Goal: Task Accomplishment & Management: Manage account settings

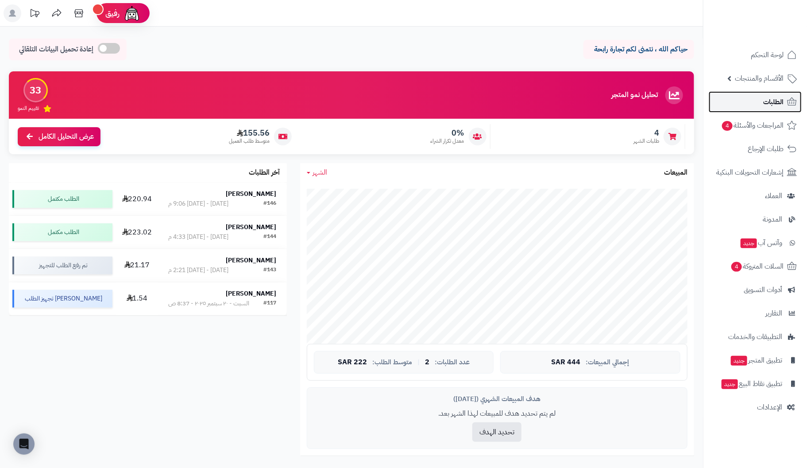
click at [774, 105] on span "الطلبات" at bounding box center [773, 102] width 20 height 12
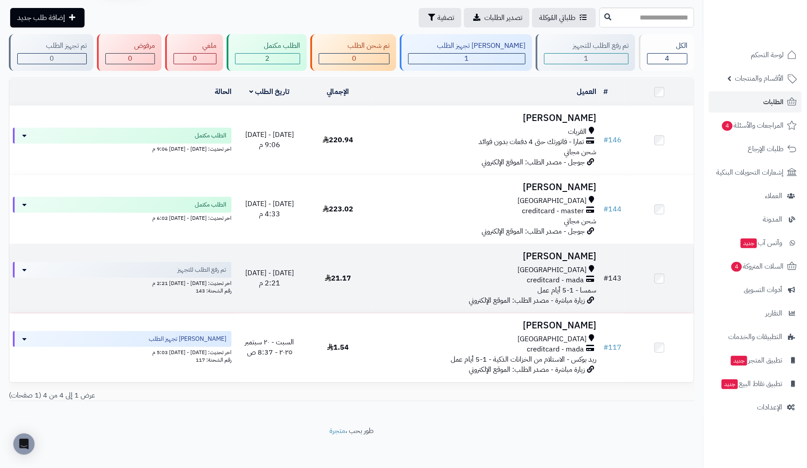
scroll to position [31, 0]
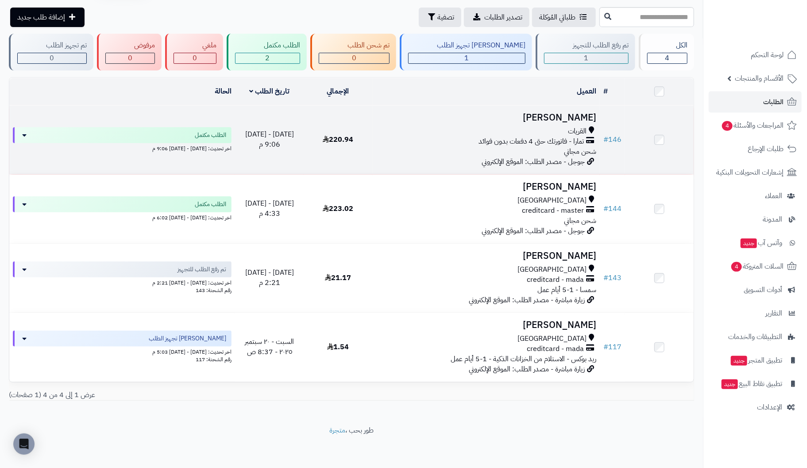
click at [561, 126] on div "القريات" at bounding box center [486, 131] width 221 height 10
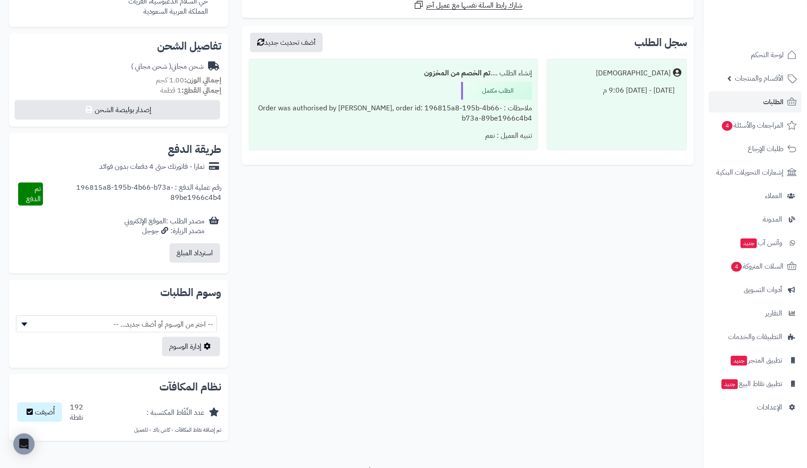
scroll to position [329, 0]
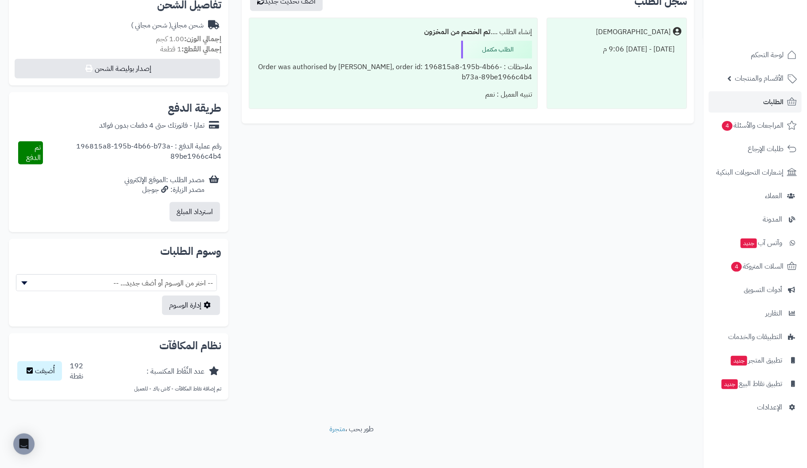
click at [42, 284] on span "-- اختر من الوسوم أو أضف جديد... --" at bounding box center [116, 283] width 200 height 17
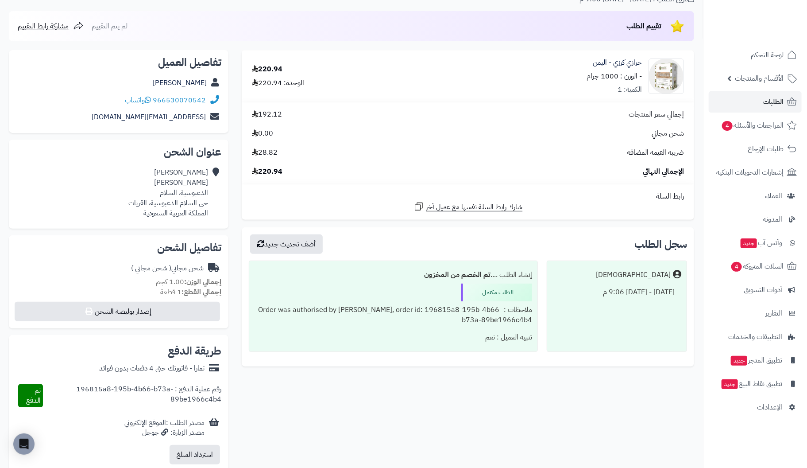
scroll to position [89, 0]
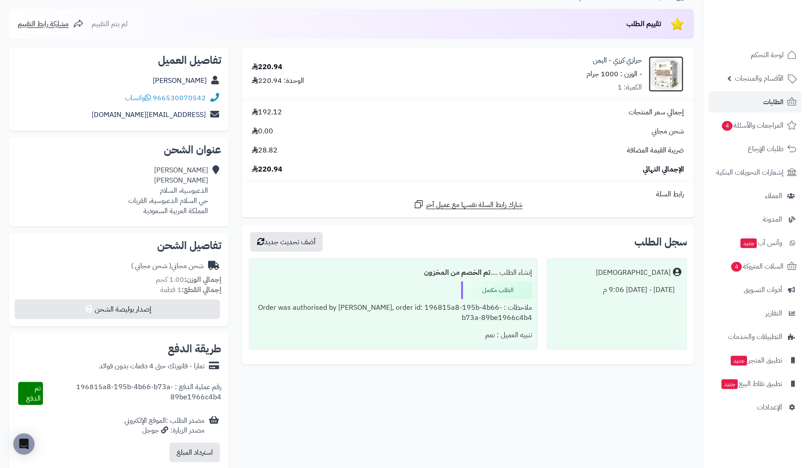
click at [664, 74] on img at bounding box center [666, 73] width 35 height 35
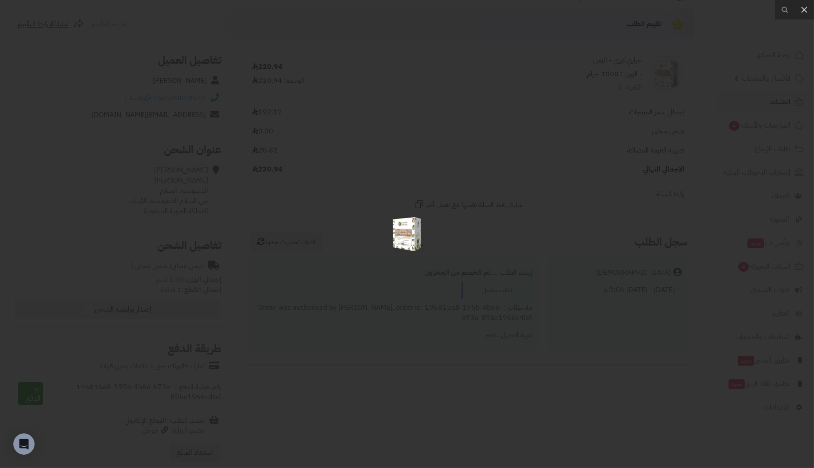
click at [682, 53] on div at bounding box center [407, 234] width 814 height 468
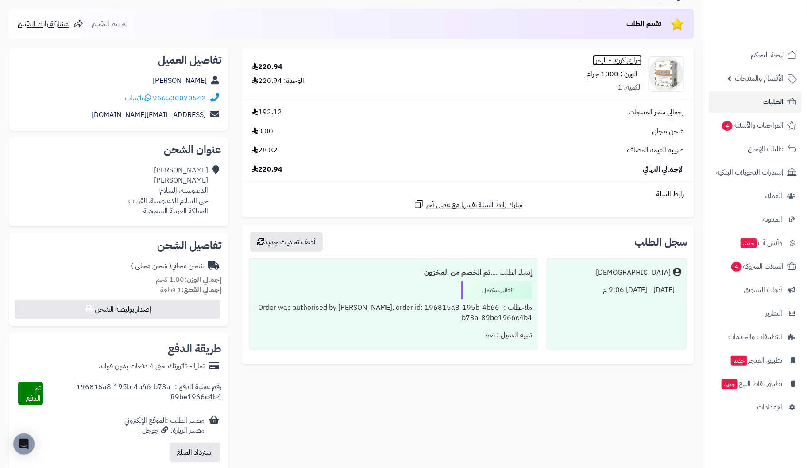
click at [614, 60] on link "حرازي كرزي - اليمن" at bounding box center [617, 60] width 49 height 10
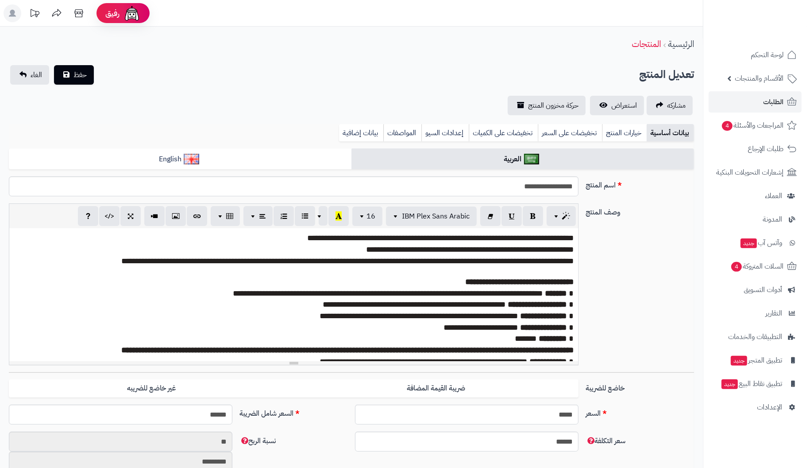
scroll to position [125, 0]
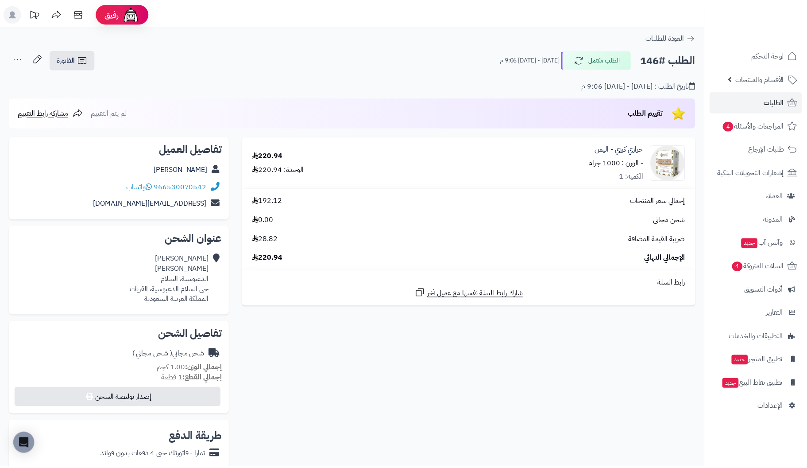
scroll to position [89, 0]
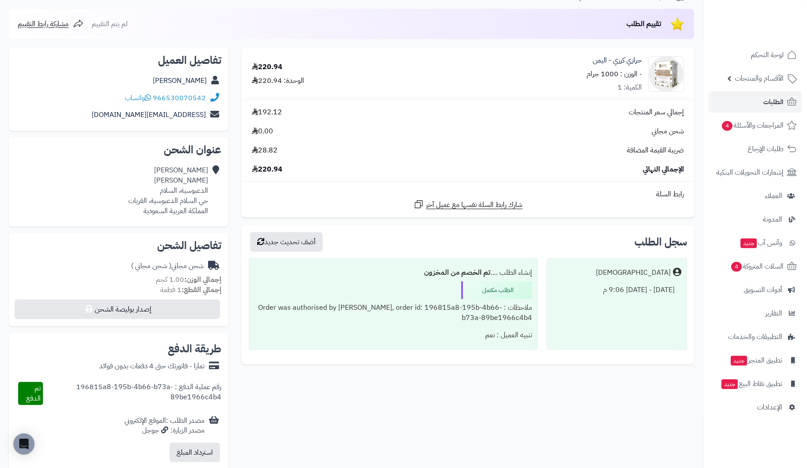
click at [477, 317] on div "ملاحظات : Order was authorised by Tamara, order id: 196815a8-195b-4b66-b73a-89b…" at bounding box center [394, 312] width 278 height 27
drag, startPoint x: 481, startPoint y: 336, endPoint x: 538, endPoint y: 305, distance: 64.8
click at [538, 305] on li "Matjrah الخميس - ٢٥ سبتمبر ٢٠٢٥ - 9:06 م إنشاء الطلب .... تم الخصم من المخزون ا…" at bounding box center [468, 303] width 438 height 91
click at [532, 306] on div "ملاحظات : Order was authorised by [PERSON_NAME], order id: 196815a8-195b-4b66-b…" at bounding box center [394, 312] width 278 height 27
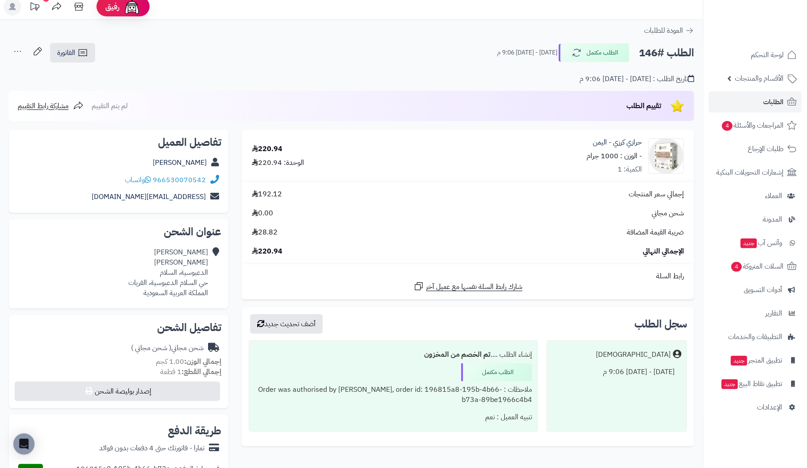
scroll to position [0, 0]
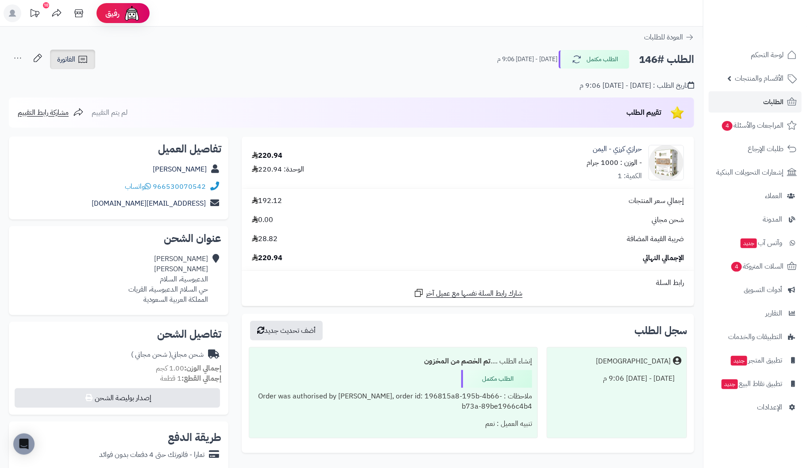
click at [70, 61] on span "الفاتورة" at bounding box center [66, 59] width 18 height 11
click at [17, 55] on icon at bounding box center [18, 58] width 18 height 18
click at [72, 103] on link "قائمة تجهيز الطلب" at bounding box center [47, 103] width 76 height 20
click at [597, 59] on button "الطلب مكتمل" at bounding box center [594, 59] width 71 height 19
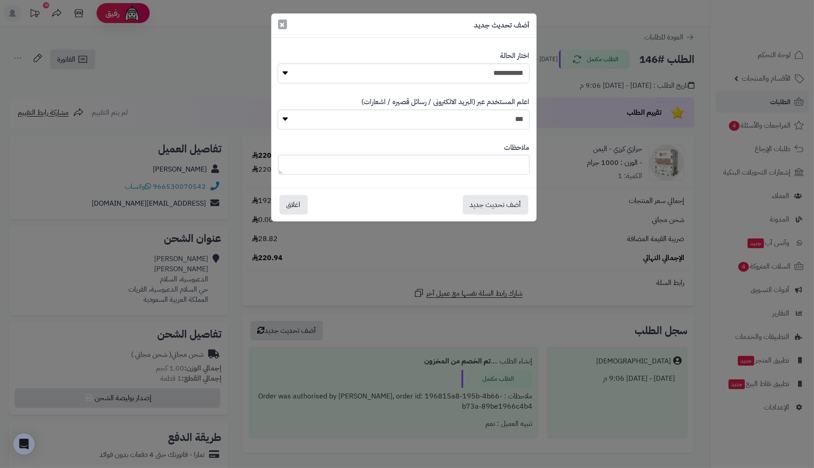
click at [283, 25] on span "×" at bounding box center [282, 24] width 5 height 13
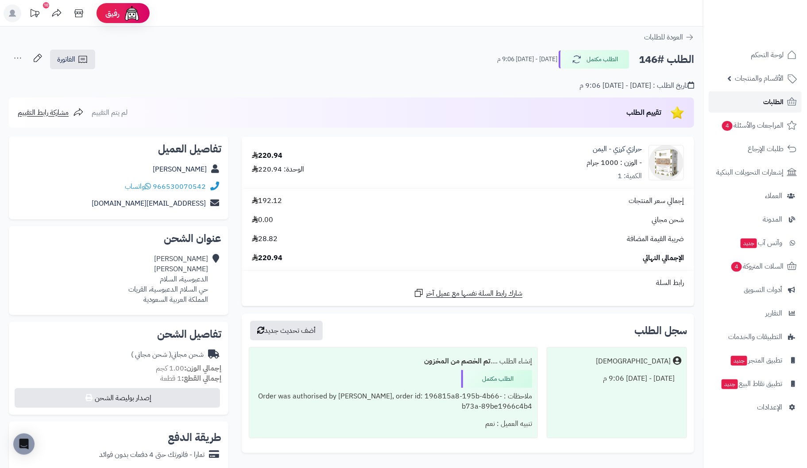
click at [789, 98] on icon at bounding box center [792, 102] width 11 height 11
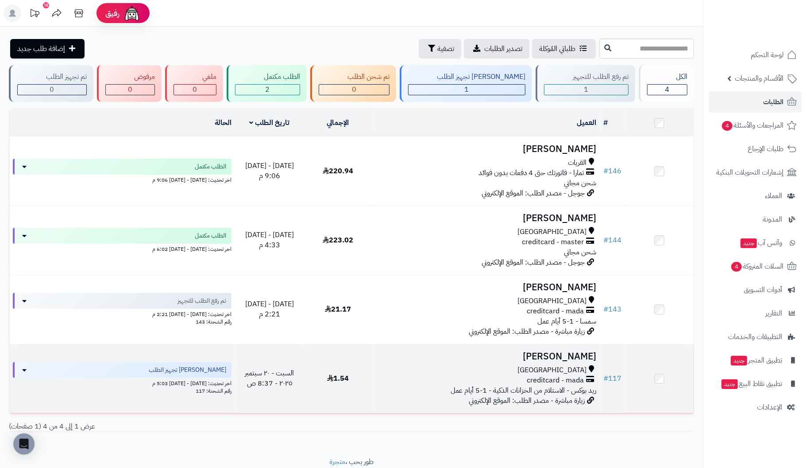
click at [445, 393] on div "جدة creditcard - mada ريد بوكس - الاستلام من الخزانات الذكية - 1-5 أيام عمل" at bounding box center [486, 380] width 221 height 31
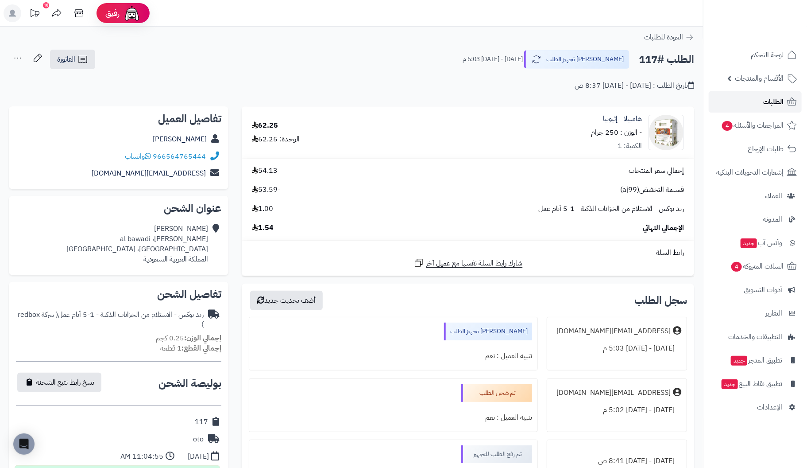
click at [759, 104] on link "الطلبات" at bounding box center [755, 101] width 93 height 21
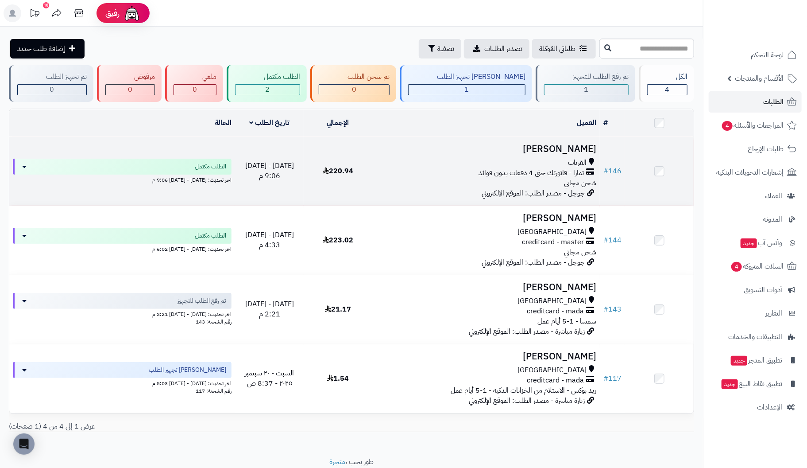
click at [546, 151] on h3 "عبدالكريم العنزي" at bounding box center [486, 149] width 221 height 10
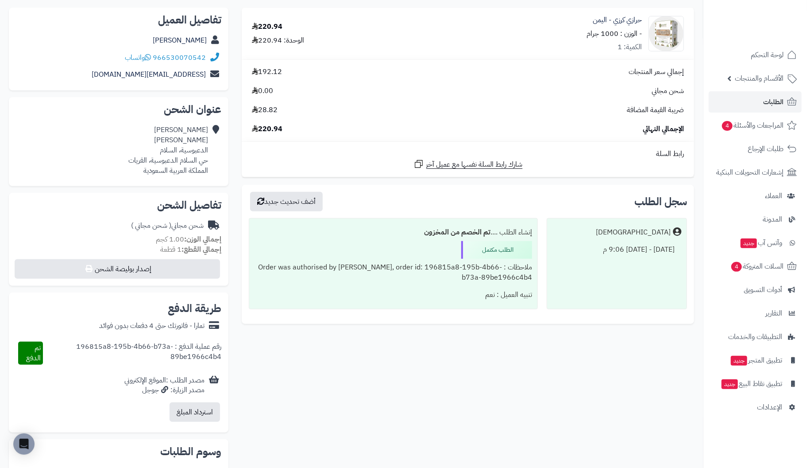
scroll to position [132, 0]
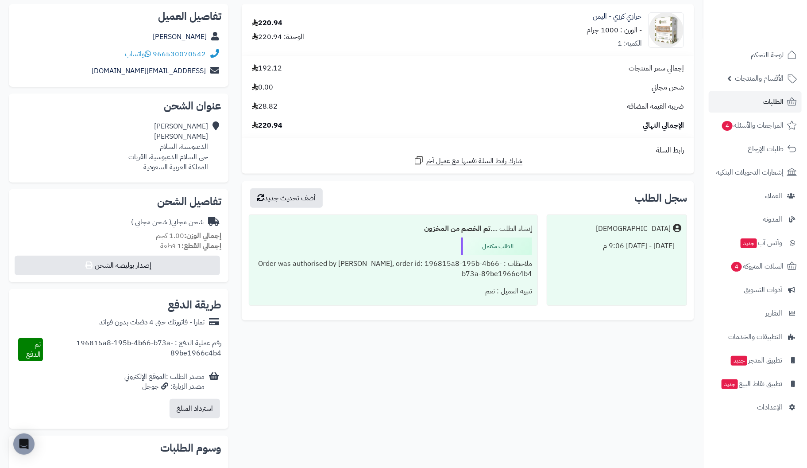
drag, startPoint x: 483, startPoint y: 290, endPoint x: 537, endPoint y: 230, distance: 80.9
click at [537, 230] on div "إنشاء الطلب .... تم الخصم من المخزون الطلب مكتمل ملاحظات : Order was authorised…" at bounding box center [393, 259] width 289 height 91
click at [456, 296] on div "تنبيه العميل : نعم" at bounding box center [394, 291] width 278 height 17
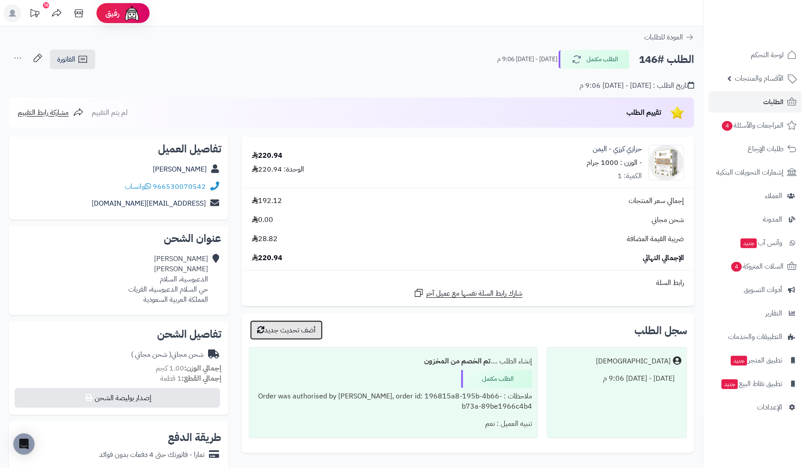
click at [292, 335] on button "أضف تحديث جديد" at bounding box center [286, 329] width 73 height 19
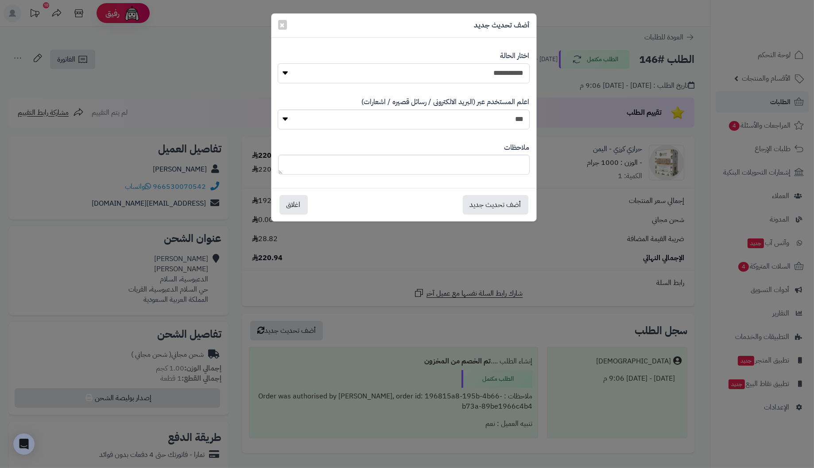
click at [371, 69] on select "**********" at bounding box center [404, 73] width 252 height 20
click at [318, 19] on div "أضف تحديث جديد ×" at bounding box center [403, 26] width 265 height 24
click at [282, 22] on span "×" at bounding box center [282, 24] width 5 height 13
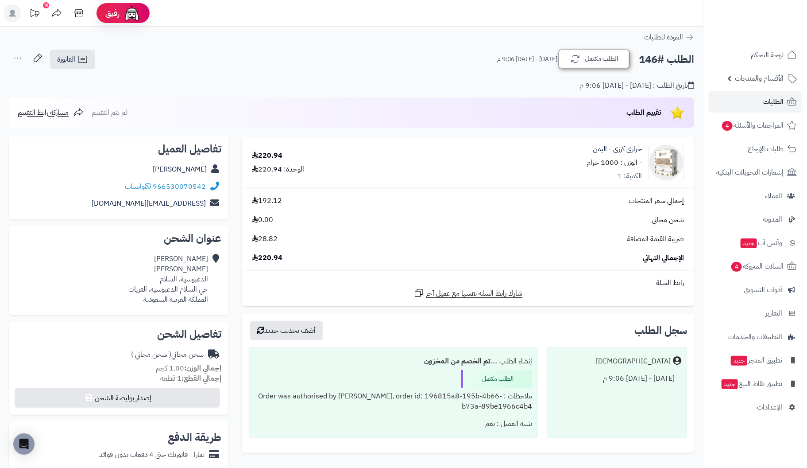
click at [587, 68] on div "الطلب مكتمل الخميس - ٢٥ سبتمبر ٢٠٢٥ - 9:06 م" at bounding box center [564, 59] width 134 height 19
click at [587, 62] on button "الطلب مكتمل" at bounding box center [594, 59] width 71 height 19
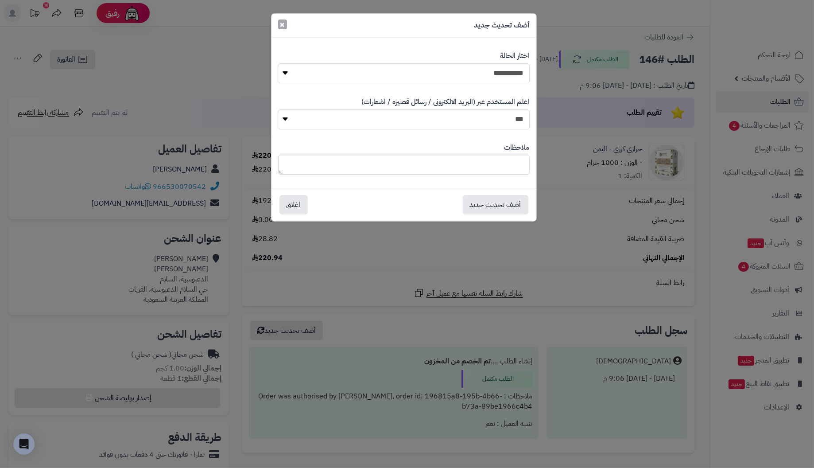
click at [280, 23] on span "×" at bounding box center [282, 24] width 5 height 13
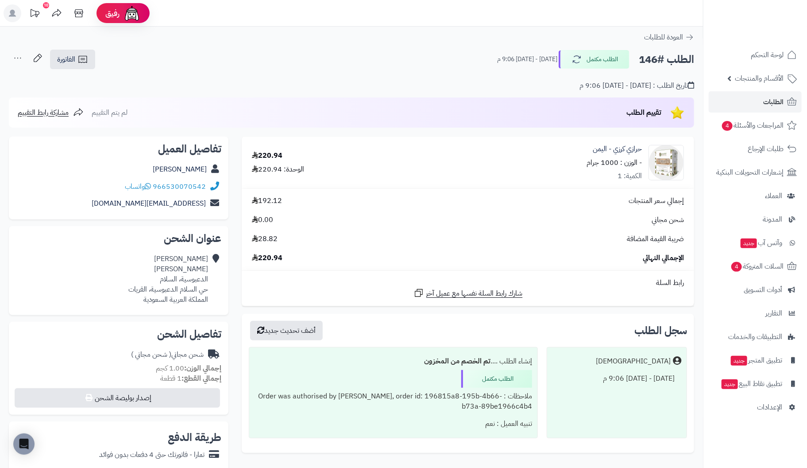
click at [45, 4] on div "10" at bounding box center [46, 5] width 6 height 6
click at [770, 79] on span "الأقسام والمنتجات" at bounding box center [759, 78] width 49 height 12
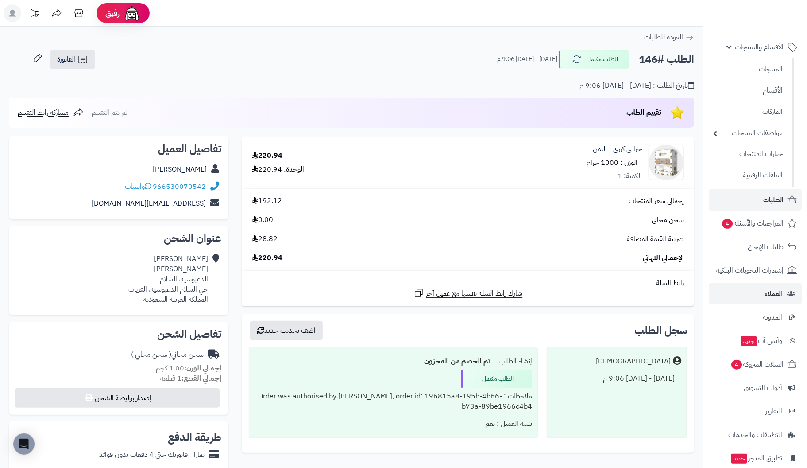
scroll to position [90, 0]
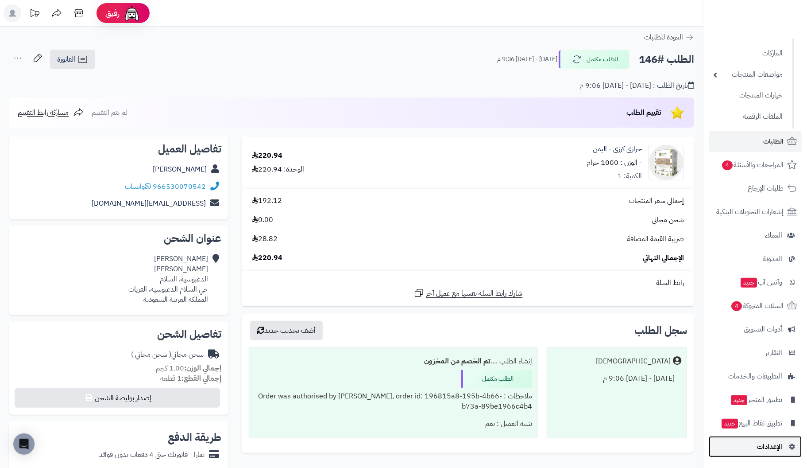
click at [771, 448] on span "الإعدادات" at bounding box center [769, 446] width 25 height 12
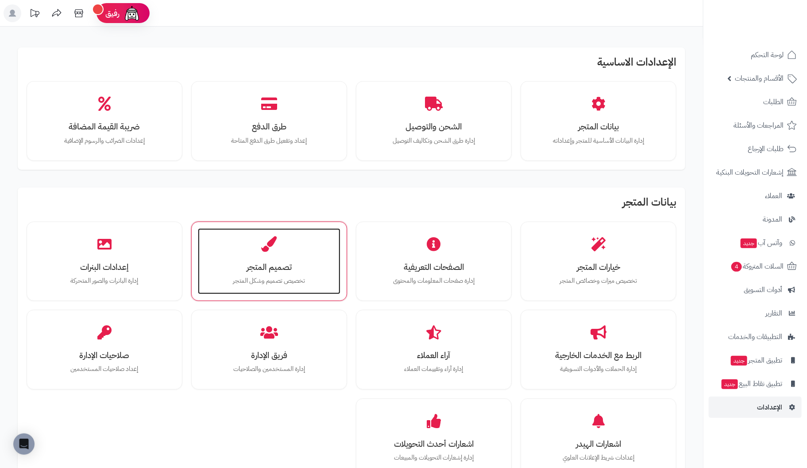
click at [260, 265] on h3 "تصميم المتجر" at bounding box center [269, 266] width 125 height 9
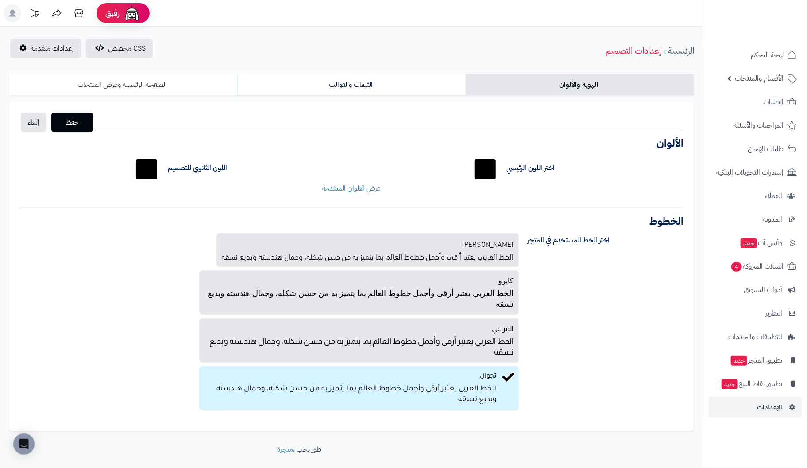
click at [123, 83] on link "الصفحة الرئيسية وعرض المنتجات" at bounding box center [123, 84] width 228 height 21
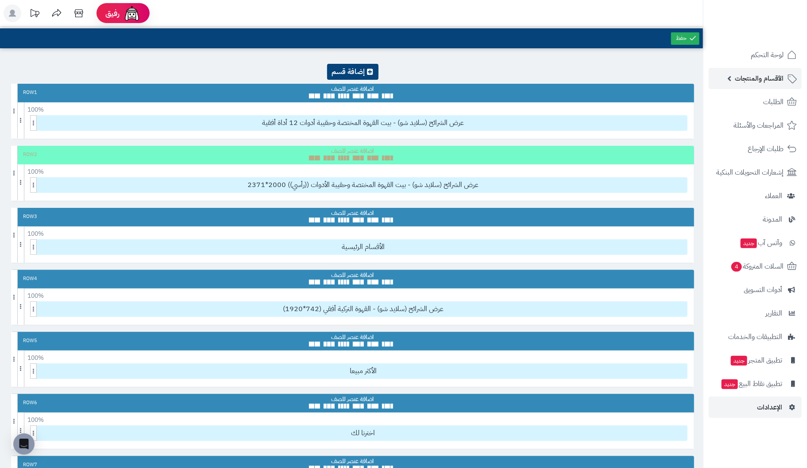
click at [758, 79] on span "الأقسام والمنتجات" at bounding box center [759, 78] width 49 height 12
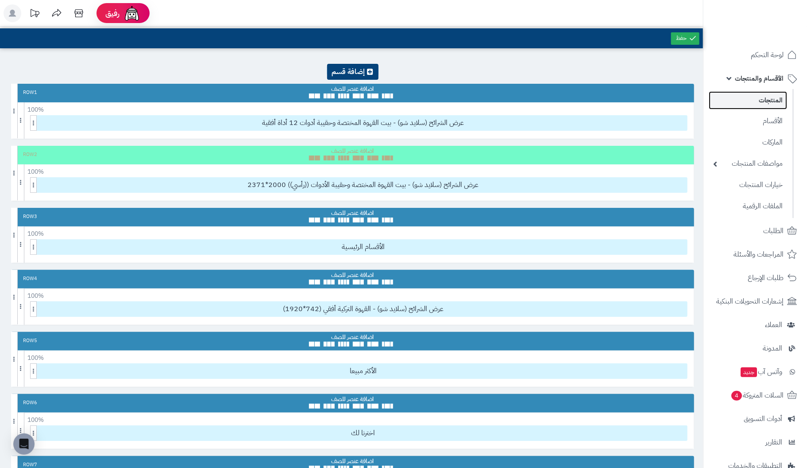
click at [764, 97] on link "المنتجات" at bounding box center [748, 100] width 78 height 18
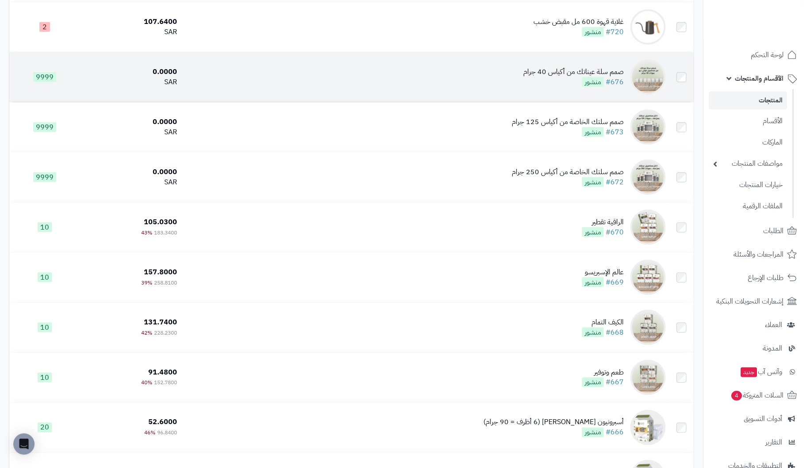
scroll to position [2568, 0]
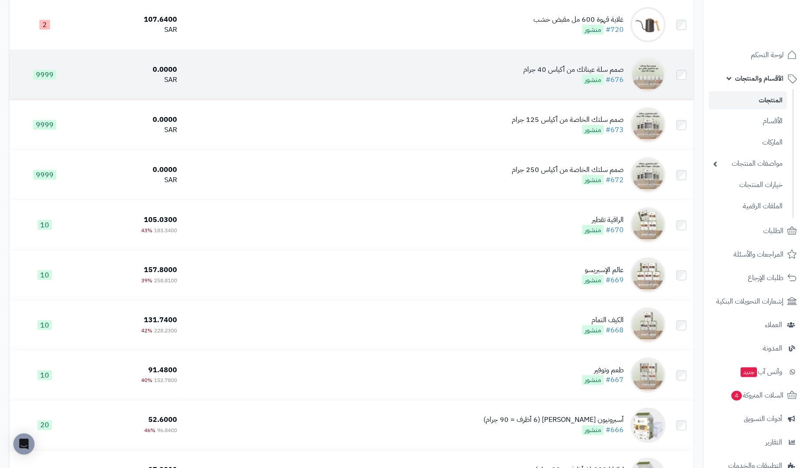
click at [610, 73] on div "صمم سلة عيناتك من أكياس 40 جرام" at bounding box center [573, 70] width 101 height 10
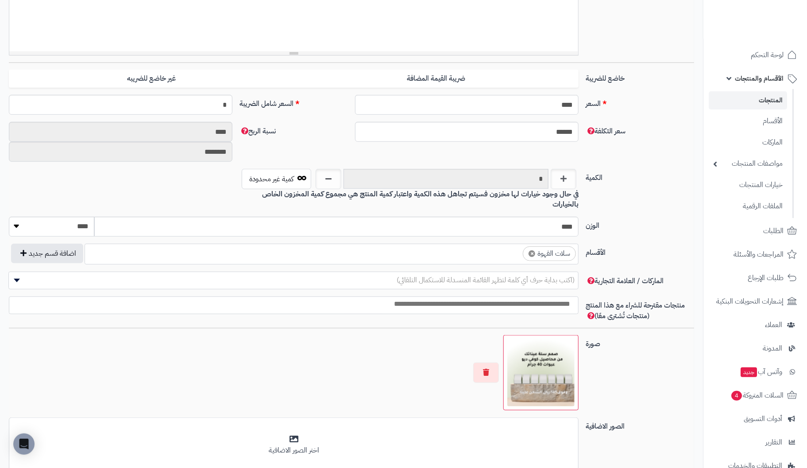
scroll to position [310, 0]
click at [490, 244] on ul "× سلات القهوة" at bounding box center [331, 252] width 493 height 17
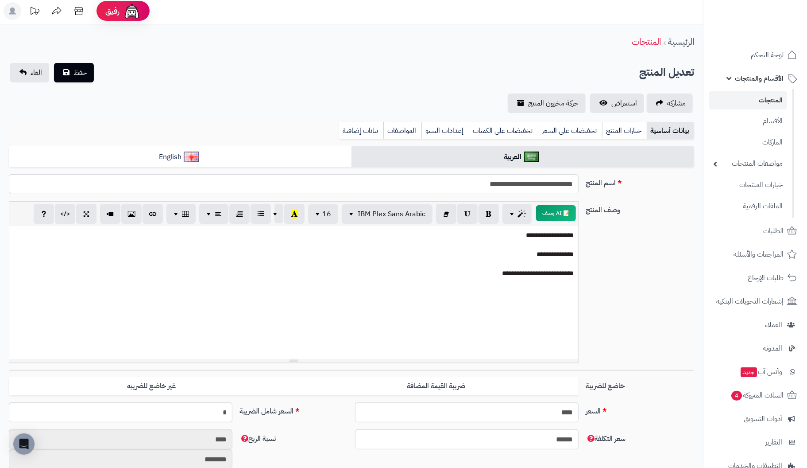
scroll to position [0, 0]
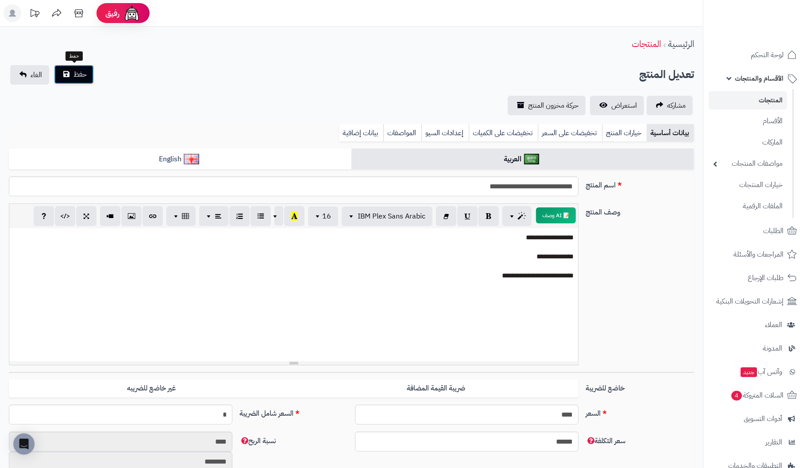
click at [74, 70] on span "حفظ" at bounding box center [80, 74] width 13 height 11
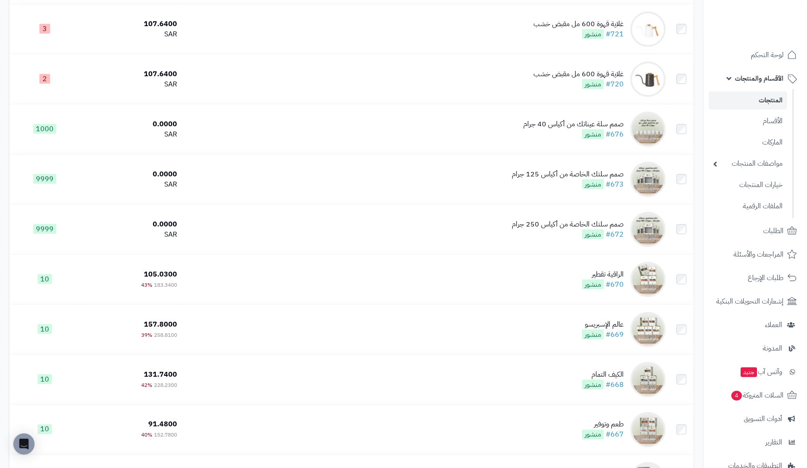
scroll to position [2523, 0]
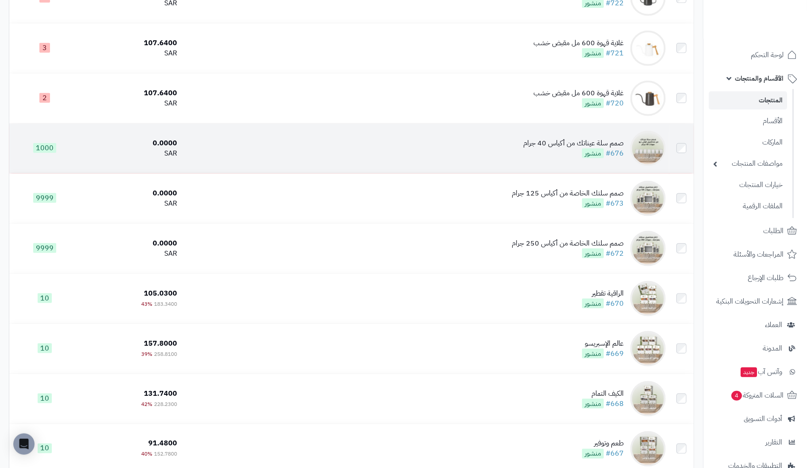
click at [600, 148] on div "صمم سلة عيناتك من أكياس 40 جرام" at bounding box center [573, 143] width 101 height 10
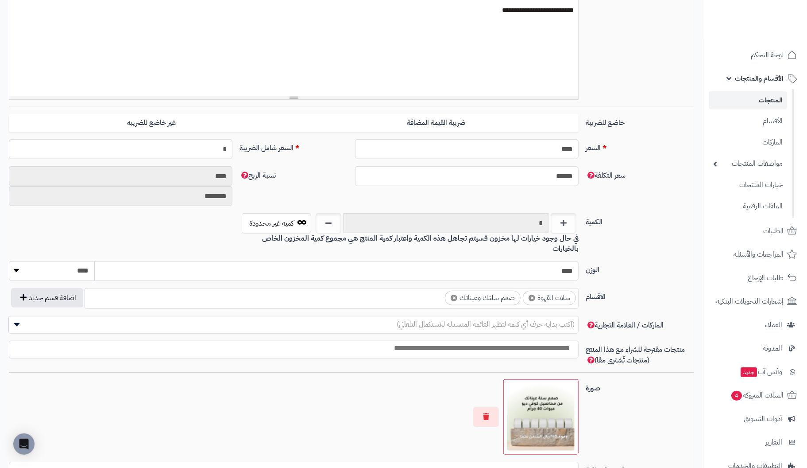
scroll to position [266, 0]
